Goal: Navigation & Orientation: Find specific page/section

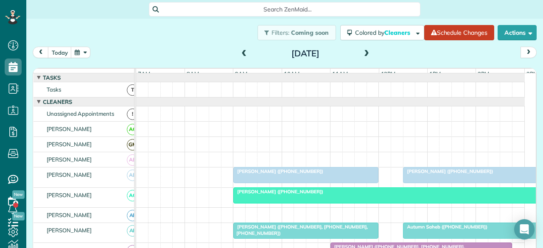
scroll to position [14, 0]
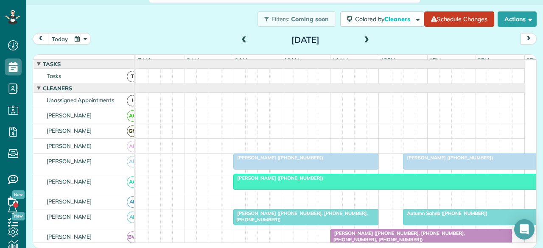
click at [242, 38] on span at bounding box center [244, 40] width 9 height 8
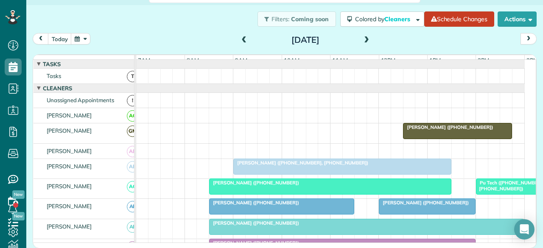
scroll to position [0, 0]
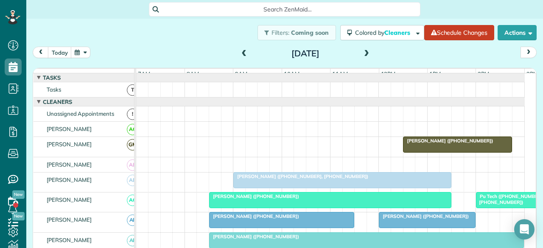
click at [240, 57] on span at bounding box center [244, 54] width 9 height 8
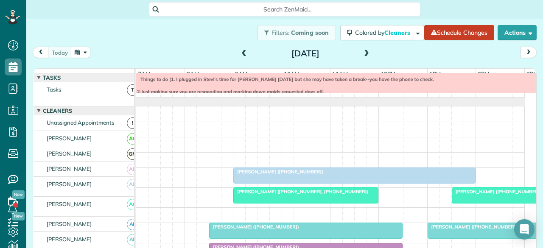
scroll to position [9, 0]
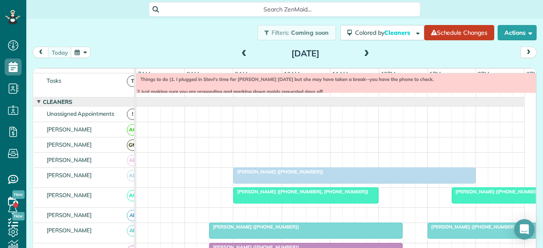
click at [256, 175] on span "[PERSON_NAME] ([PHONE_NUMBER])" at bounding box center [278, 172] width 91 height 6
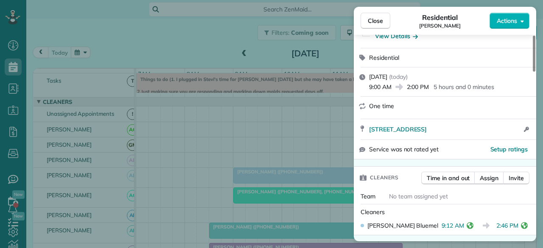
scroll to position [254, 0]
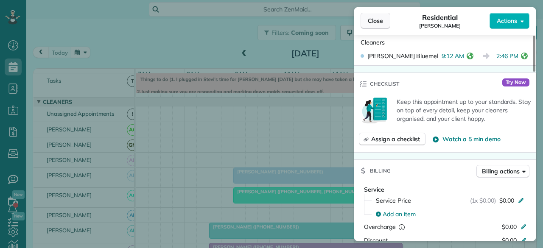
click at [375, 22] on span "Close" at bounding box center [375, 21] width 15 height 8
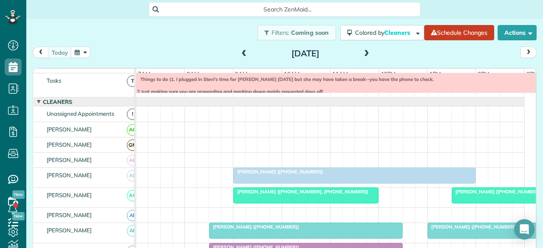
click at [468, 201] on div at bounding box center [512, 195] width 120 height 15
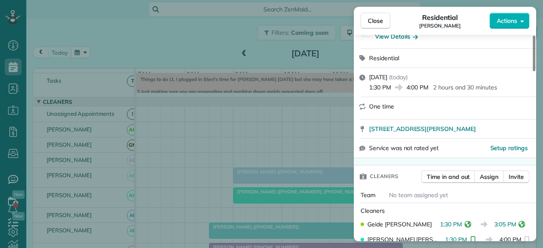
scroll to position [170, 0]
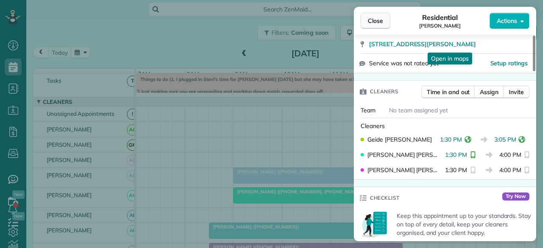
click at [379, 22] on span "Close" at bounding box center [375, 21] width 15 height 8
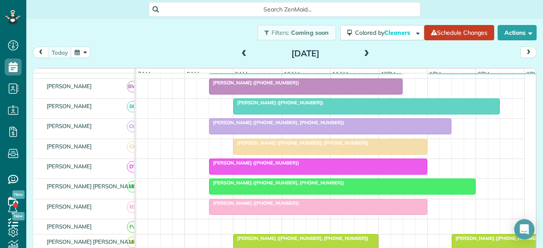
scroll to position [178, 0]
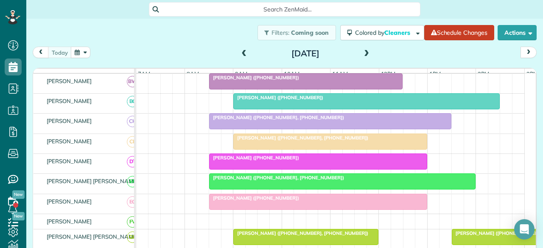
click at [251, 201] on span "[PERSON_NAME] ([PHONE_NUMBER])" at bounding box center [254, 198] width 91 height 6
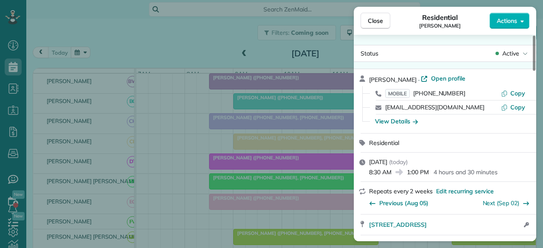
scroll to position [170, 0]
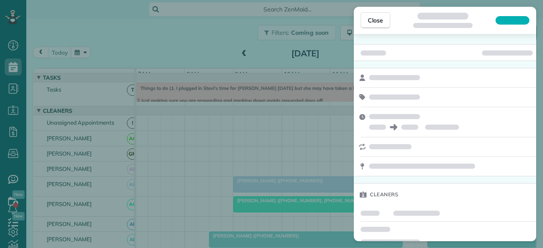
scroll to position [9, 0]
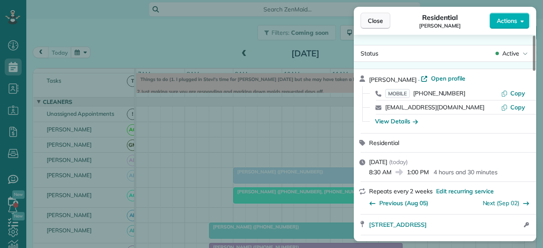
click at [371, 19] on span "Close" at bounding box center [375, 21] width 15 height 8
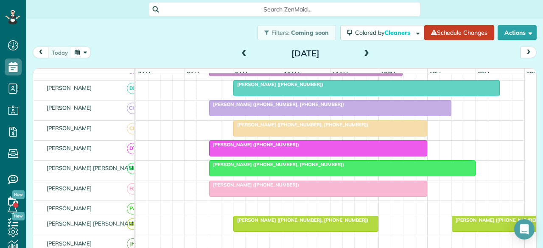
scroll to position [221, 0]
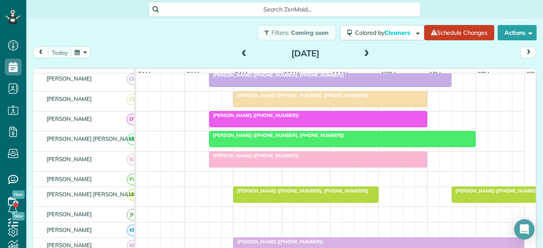
click at [222, 146] on div at bounding box center [341, 138] width 265 height 15
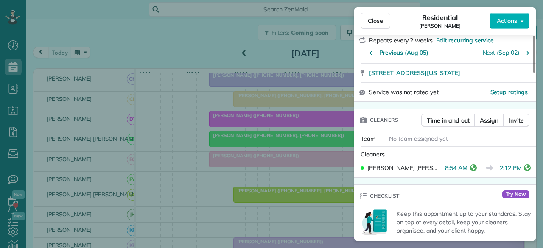
scroll to position [170, 0]
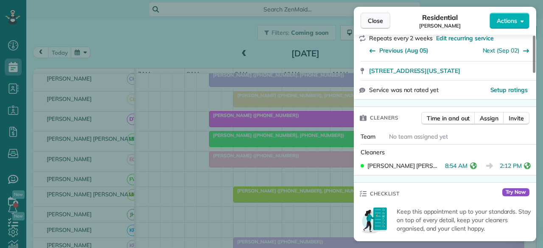
click at [378, 25] on button "Close" at bounding box center [375, 21] width 30 height 16
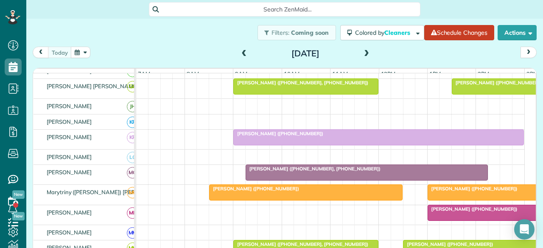
scroll to position [348, 0]
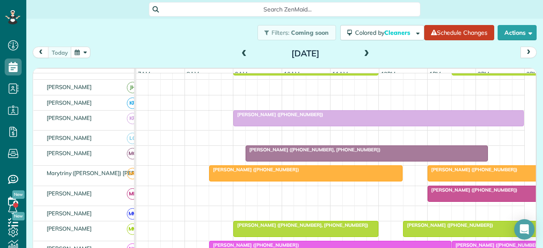
click at [240, 179] on div at bounding box center [305, 173] width 193 height 15
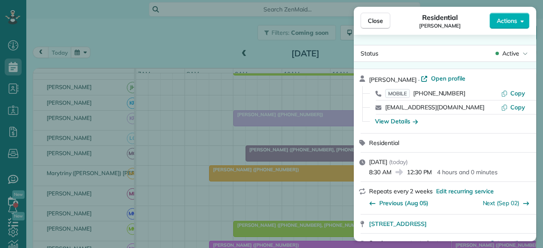
click at [369, 16] on button "Close" at bounding box center [375, 21] width 30 height 16
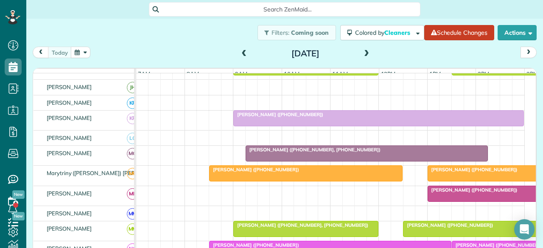
click at [440, 171] on span "[PERSON_NAME] ([PHONE_NUMBER])" at bounding box center [472, 170] width 91 height 6
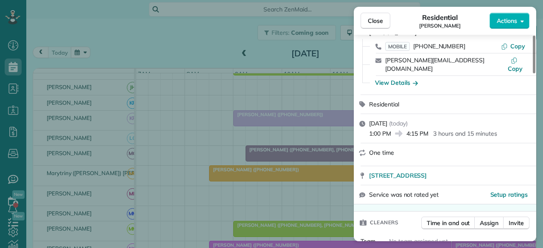
scroll to position [132, 0]
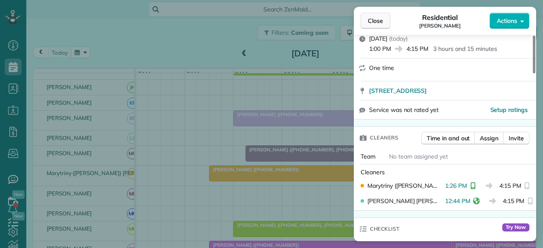
click at [370, 20] on span "Close" at bounding box center [375, 21] width 15 height 8
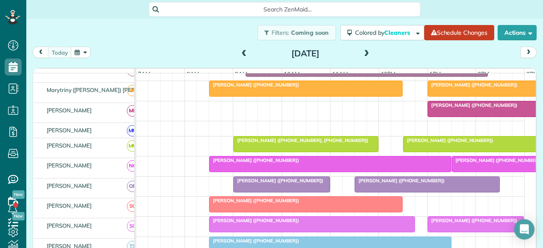
scroll to position [433, 0]
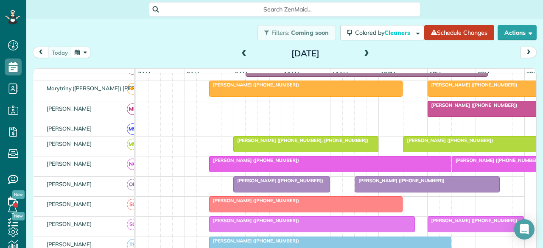
click at [473, 108] on span "[PERSON_NAME] ([PHONE_NUMBER])" at bounding box center [472, 105] width 91 height 6
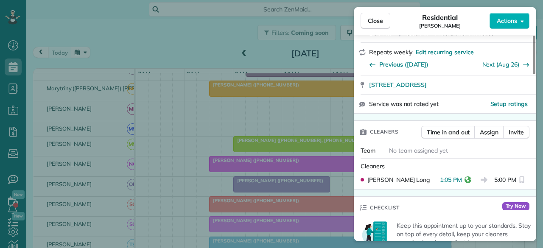
scroll to position [254, 0]
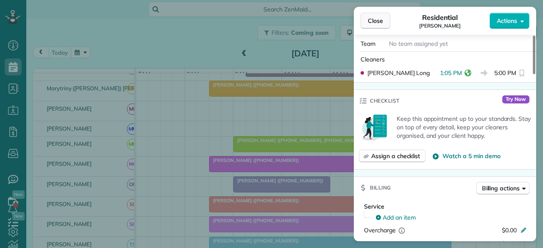
click at [371, 23] on span "Close" at bounding box center [375, 21] width 15 height 8
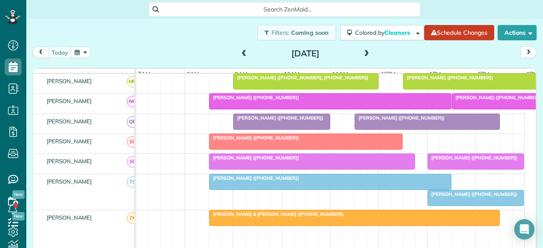
scroll to position [518, 0]
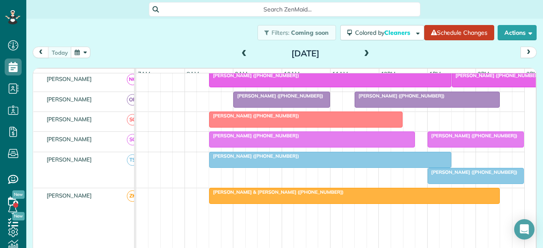
click at [381, 93] on link "[PERSON_NAME] ([PHONE_NUMBER])" at bounding box center [426, 100] width 145 height 16
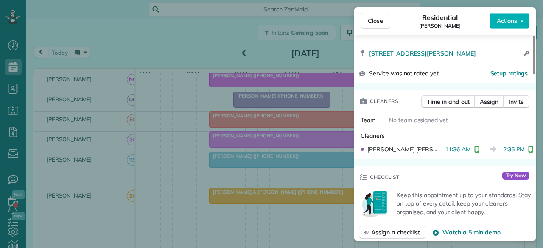
scroll to position [212, 0]
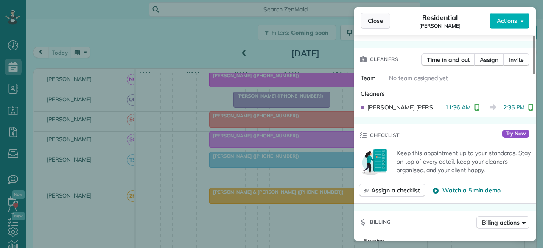
click at [380, 20] on span "Close" at bounding box center [375, 21] width 15 height 8
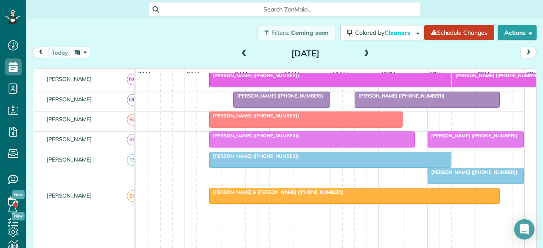
click at [462, 139] on div "[PERSON_NAME] ([PHONE_NUMBER])" at bounding box center [476, 136] width 92 height 6
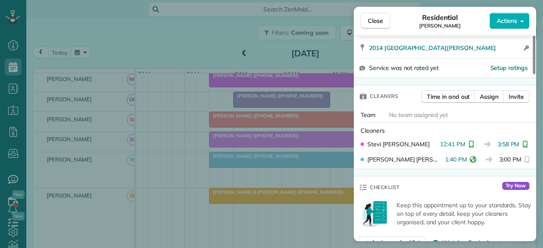
scroll to position [170, 0]
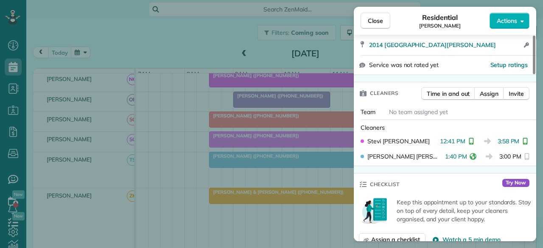
click at [368, 16] on button "Close" at bounding box center [375, 21] width 30 height 16
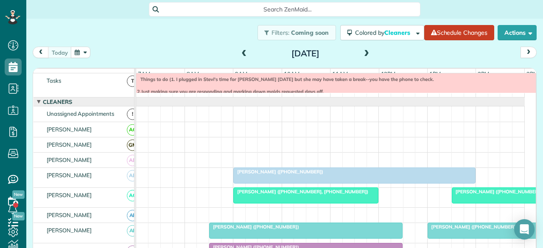
scroll to position [51, 0]
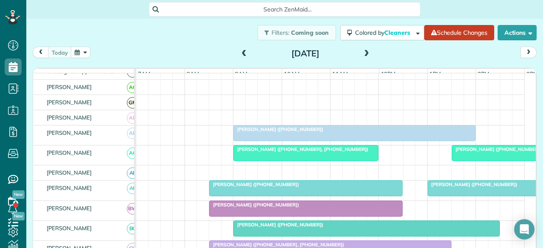
click at [471, 152] on span "[PERSON_NAME] ([PHONE_NUMBER])" at bounding box center [496, 149] width 91 height 6
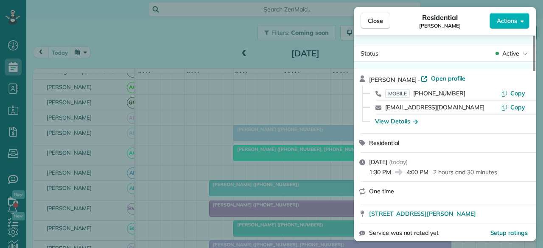
scroll to position [127, 0]
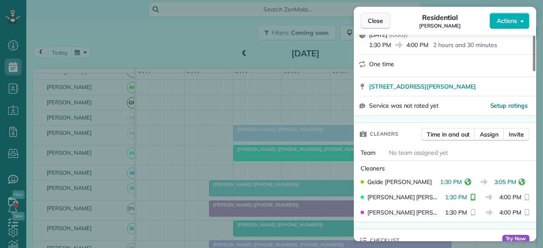
click at [373, 21] on span "Close" at bounding box center [375, 21] width 15 height 8
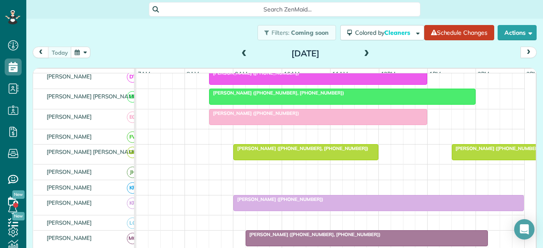
scroll to position [306, 0]
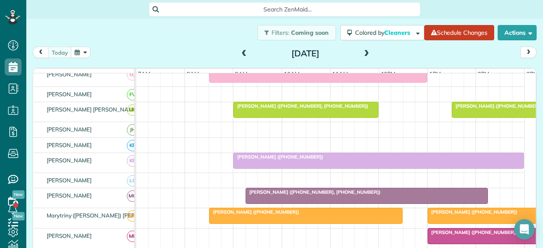
click at [261, 160] on span "[PERSON_NAME] ([PHONE_NUMBER])" at bounding box center [278, 157] width 91 height 6
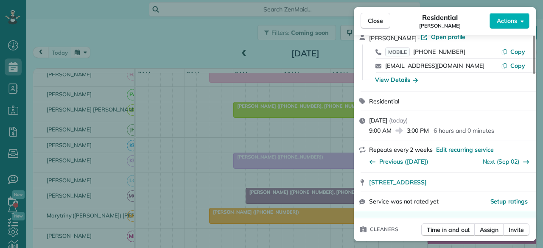
scroll to position [126, 0]
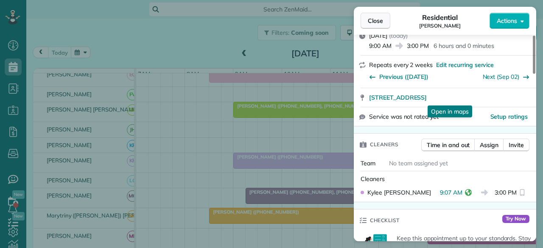
click at [369, 16] on button "Close" at bounding box center [375, 21] width 30 height 16
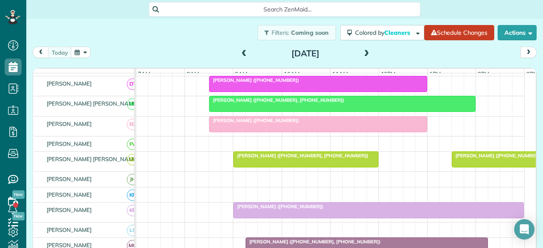
scroll to position [263, 0]
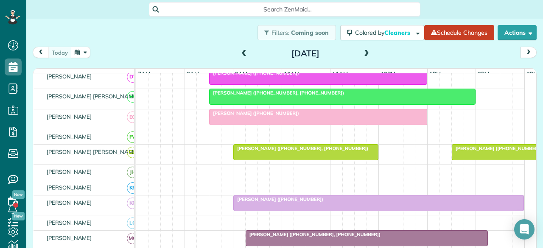
click at [304, 209] on div at bounding box center [379, 202] width 290 height 15
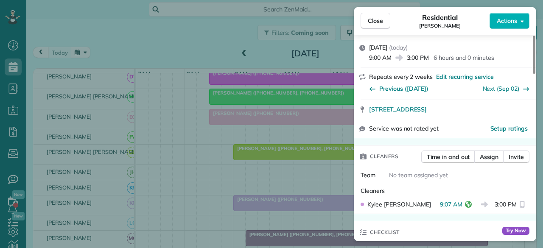
scroll to position [127, 0]
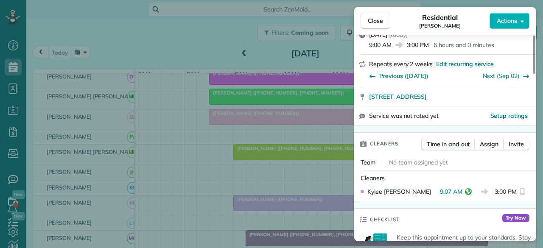
drag, startPoint x: 379, startPoint y: 24, endPoint x: 148, endPoint y: 3, distance: 231.9
click at [379, 23] on span "Close" at bounding box center [375, 21] width 15 height 8
